Goal: Entertainment & Leisure: Consume media (video, audio)

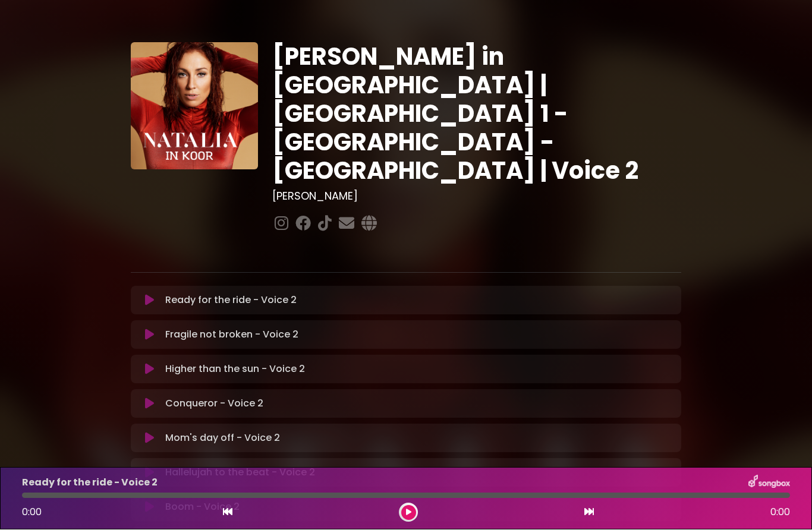
click at [145, 467] on icon at bounding box center [149, 473] width 9 height 12
click at [412, 516] on button at bounding box center [408, 513] width 15 height 15
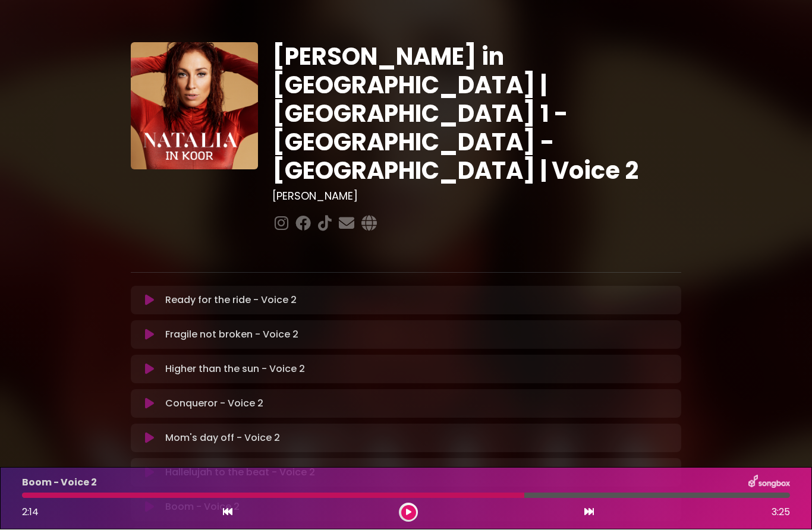
click at [400, 526] on div "Boom - Voice 2 2:14 3:25" at bounding box center [406, 499] width 812 height 62
click at [402, 514] on button at bounding box center [408, 513] width 15 height 15
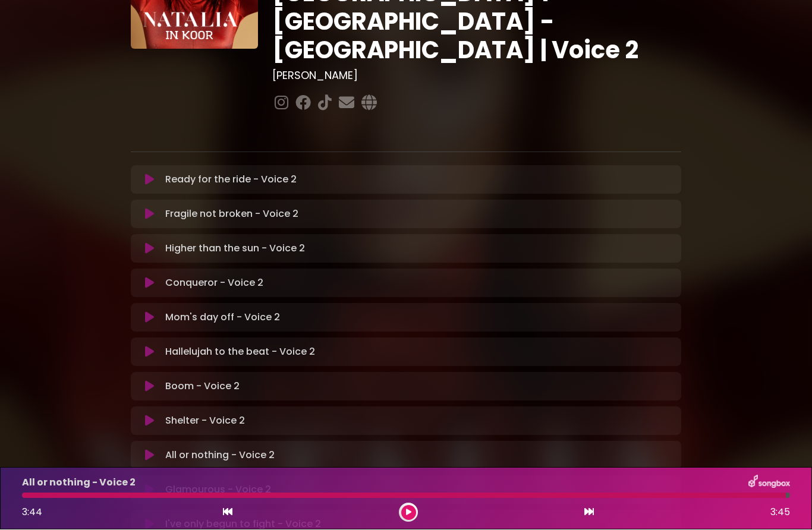
scroll to position [122, 0]
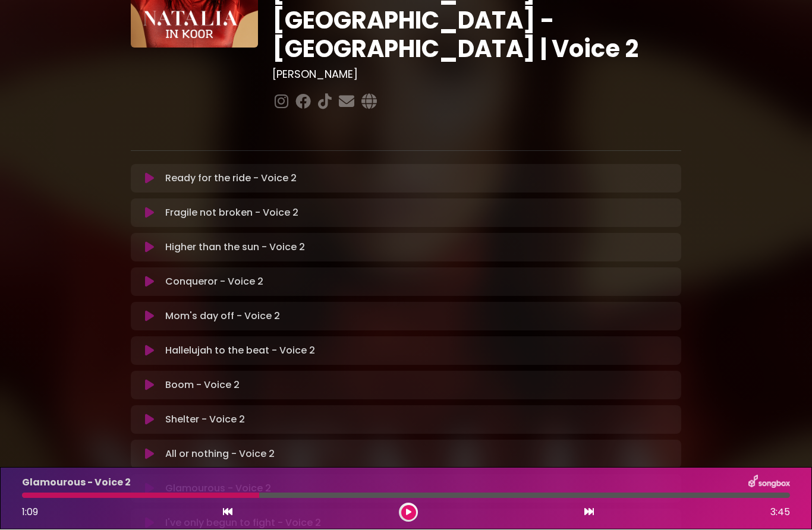
click at [140, 276] on button at bounding box center [149, 282] width 23 height 12
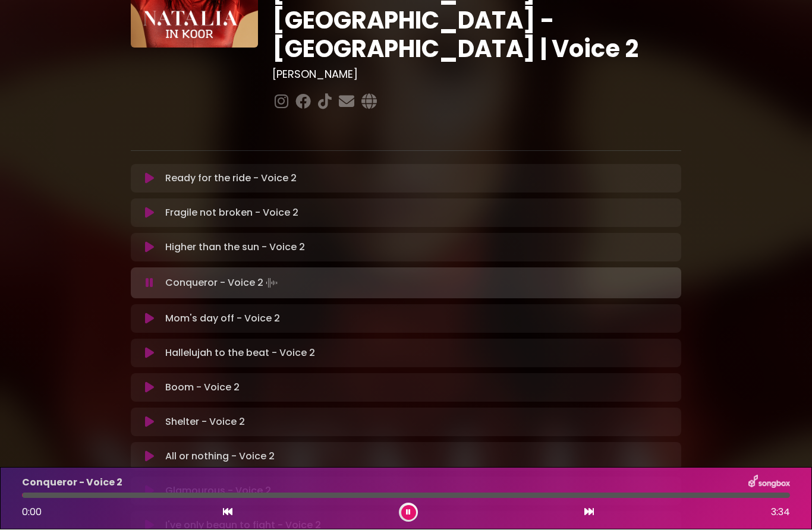
click at [150, 486] on icon at bounding box center [149, 492] width 9 height 12
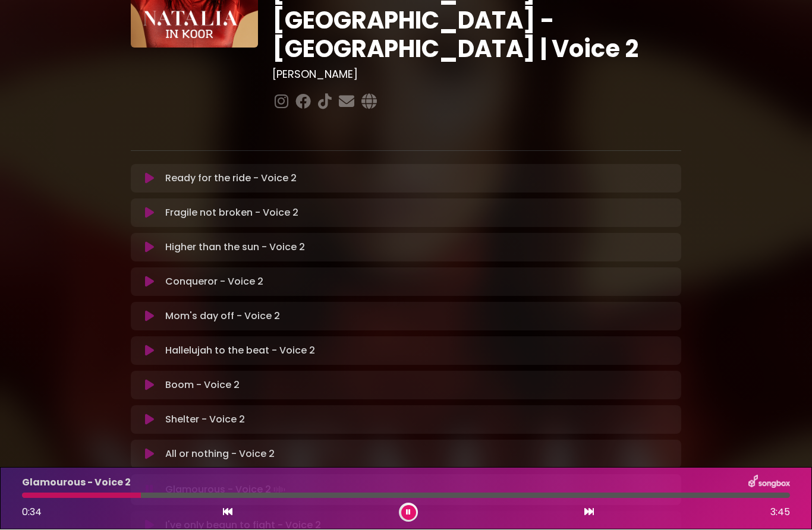
click at [233, 440] on div "All or nothing - Voice 2 Loading Track..." at bounding box center [406, 454] width 550 height 29
click at [160, 449] on button at bounding box center [149, 455] width 23 height 12
click at [156, 483] on button at bounding box center [149, 489] width 23 height 12
